Goal: Find specific page/section: Find specific page/section

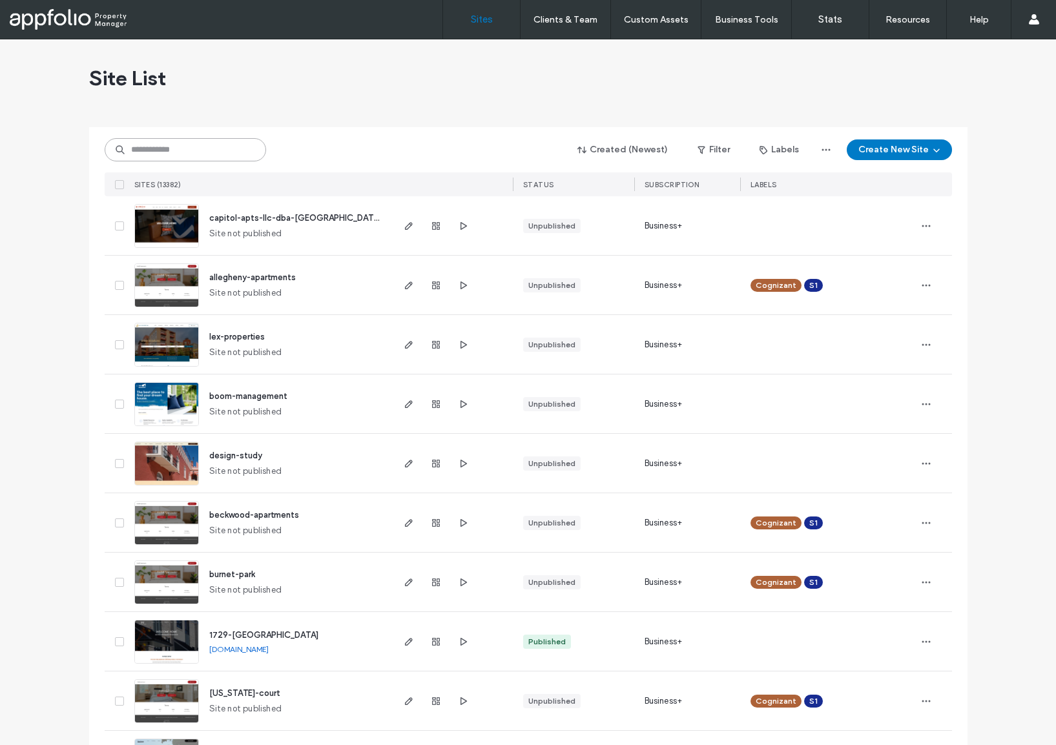
click at [183, 151] on input at bounding box center [185, 149] width 161 height 23
paste input "********"
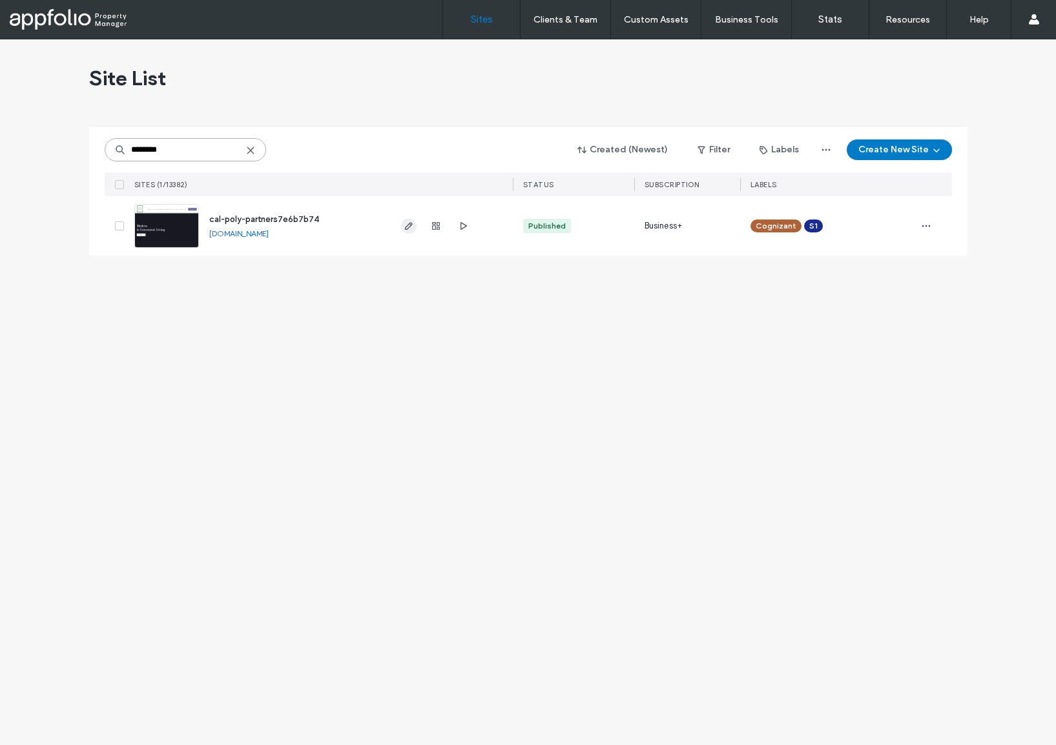
type input "********"
click at [404, 229] on use "button" at bounding box center [408, 226] width 8 height 8
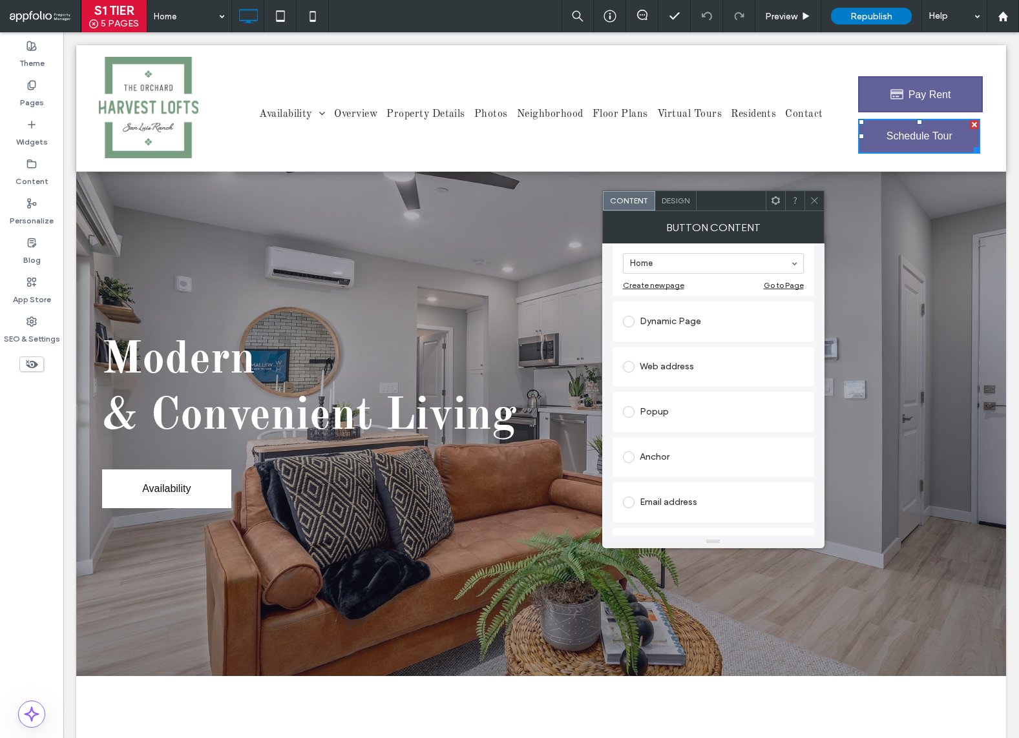
scroll to position [214, 0]
click at [666, 490] on div "Click to call" at bounding box center [713, 496] width 181 height 21
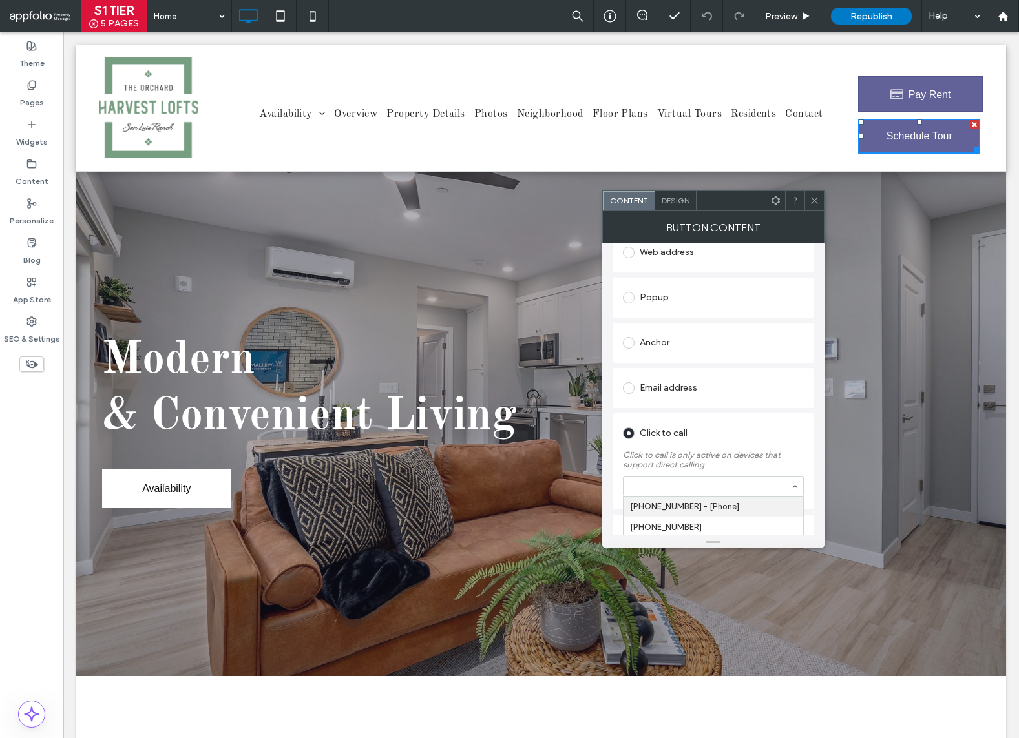
scroll to position [258, 0]
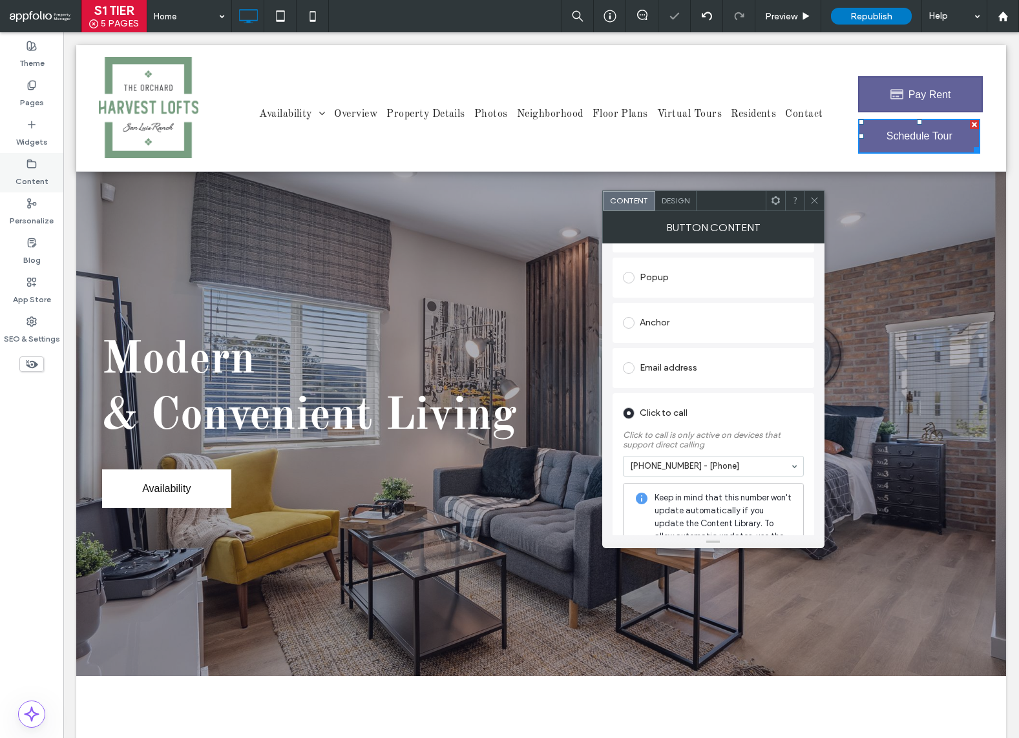
click at [38, 178] on label "Content" at bounding box center [32, 178] width 33 height 18
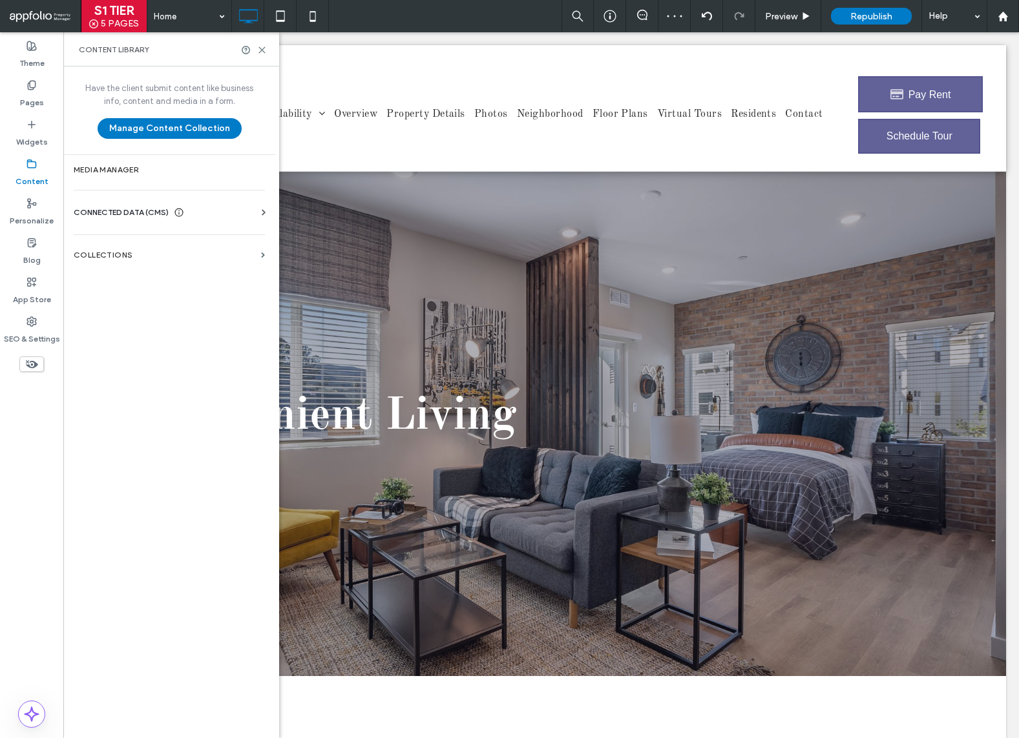
click at [196, 216] on div "CONNECTED DATA (CMS)" at bounding box center [172, 212] width 196 height 13
click at [160, 242] on label "Business Info" at bounding box center [172, 244] width 176 height 9
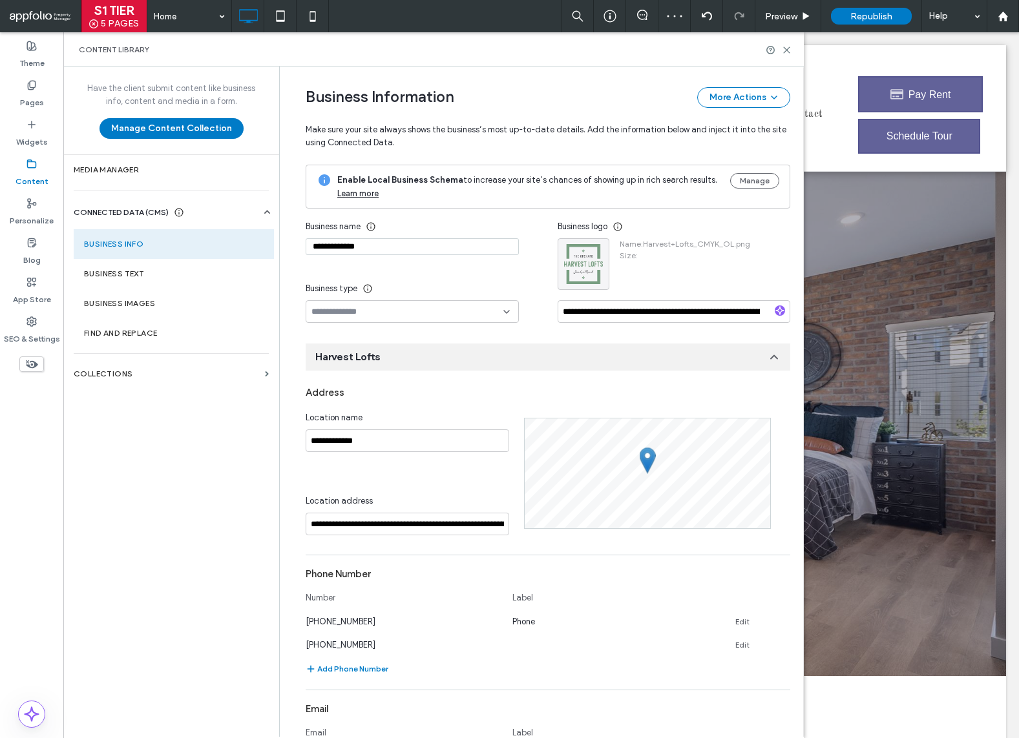
scroll to position [74, 0]
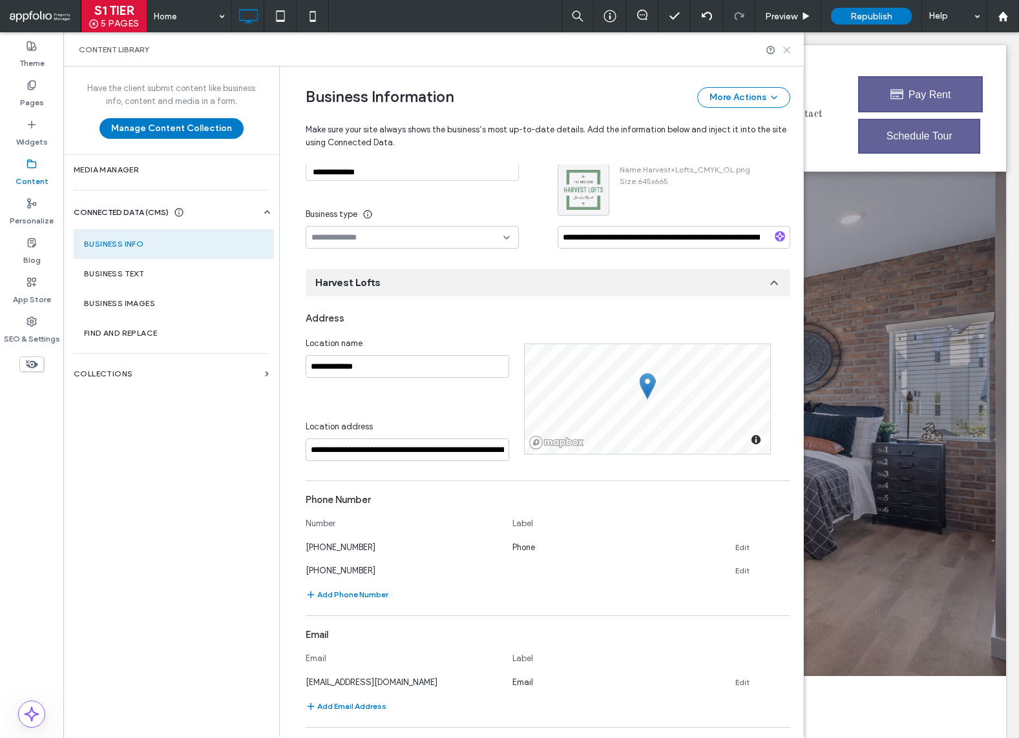
click at [787, 53] on icon at bounding box center [787, 50] width 10 height 10
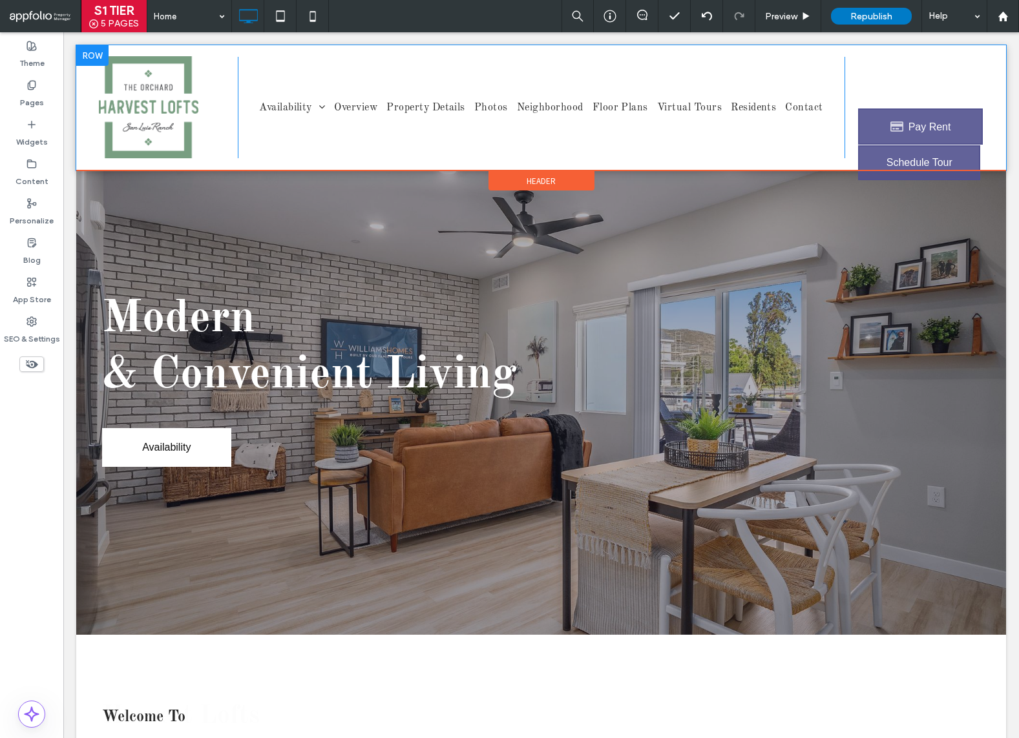
scroll to position [0, 0]
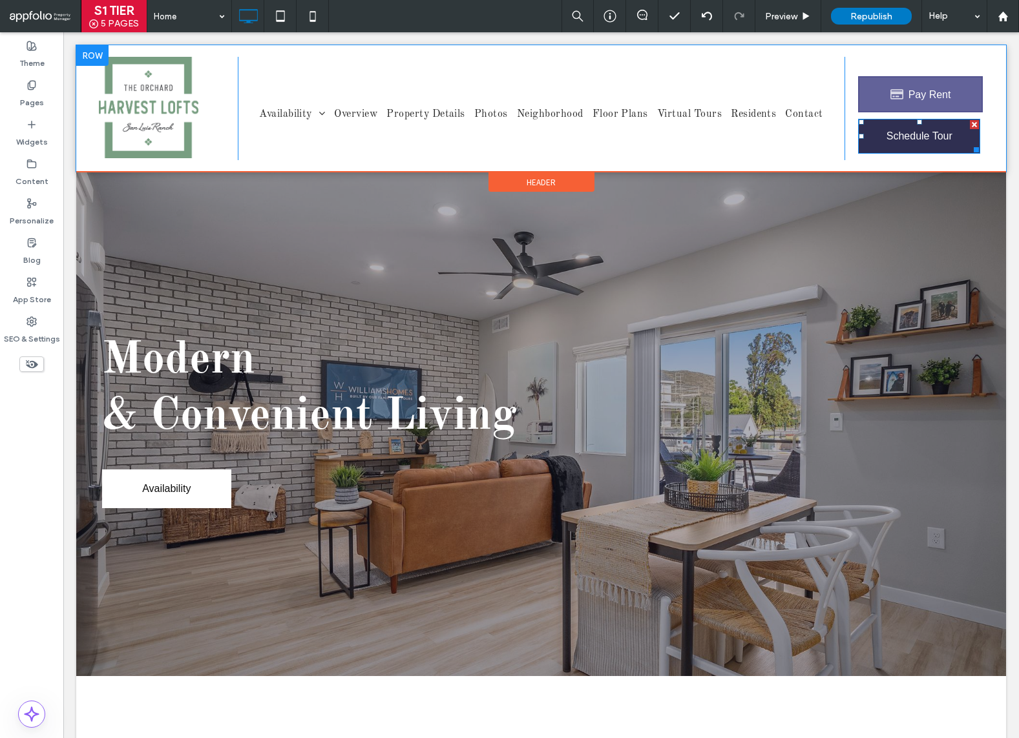
click at [886, 135] on span "Schedule Tour" at bounding box center [919, 136] width 66 height 12
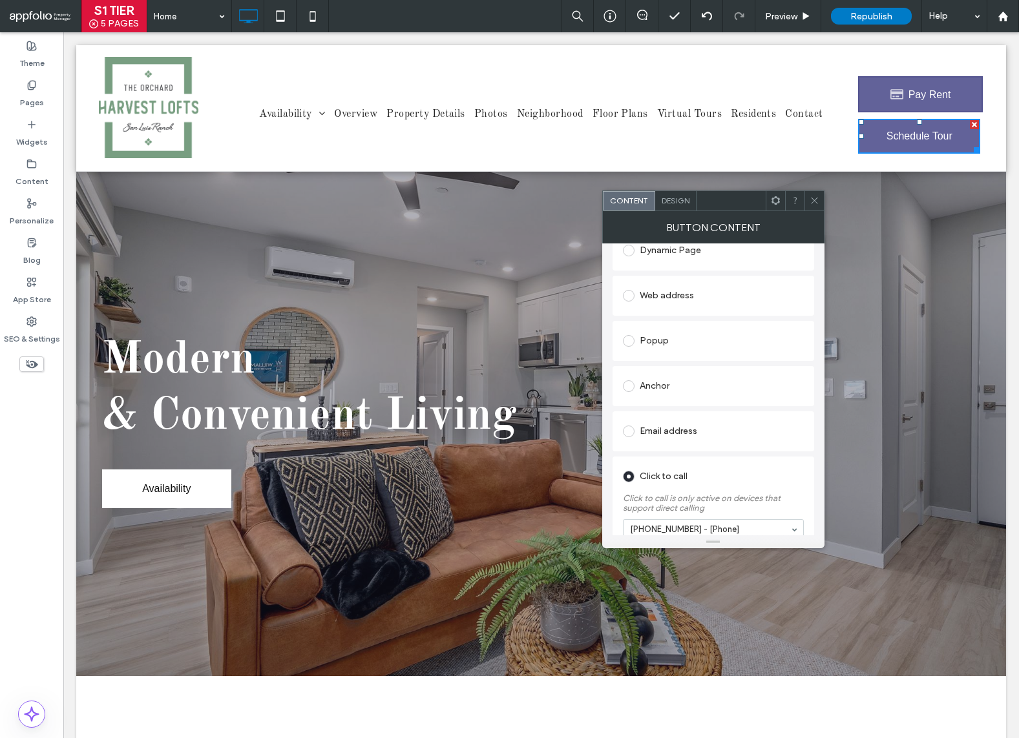
scroll to position [258, 0]
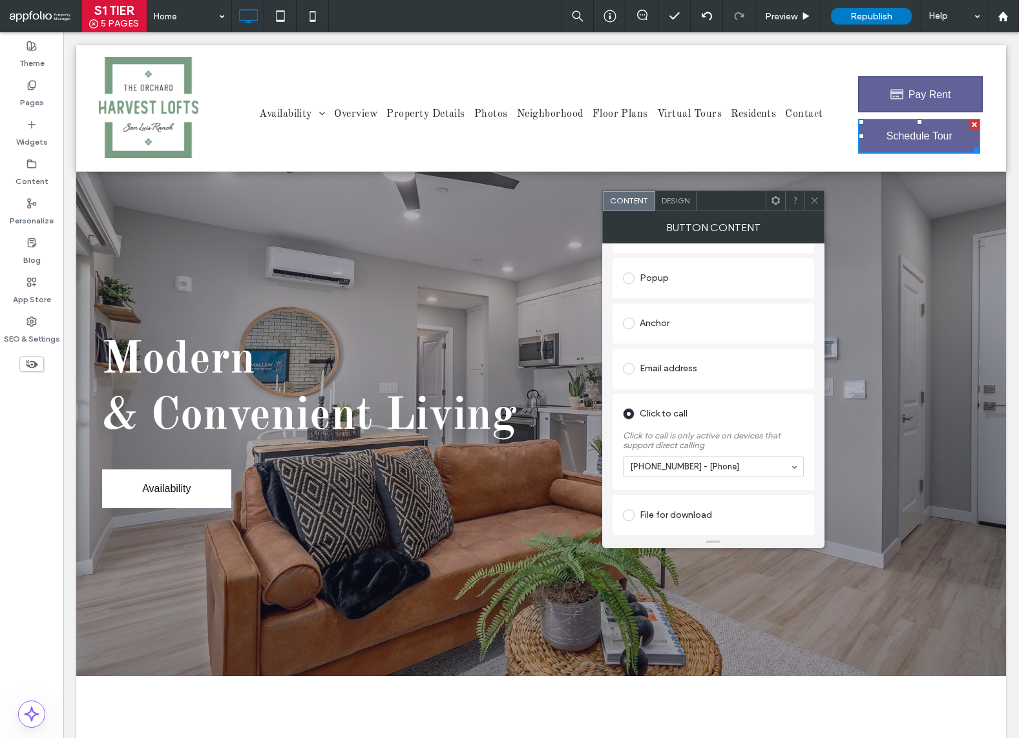
click at [815, 202] on icon at bounding box center [814, 201] width 10 height 10
